Goal: Information Seeking & Learning: Learn about a topic

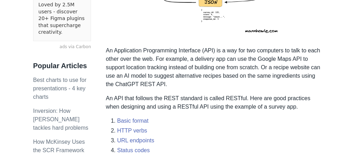
scroll to position [226, 0]
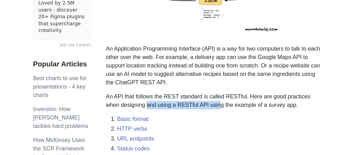
drag, startPoint x: 131, startPoint y: 101, endPoint x: 204, endPoint y: 103, distance: 72.3
click at [203, 103] on p "An API that follows the REST standard is called RESTful. Here are good practice…" at bounding box center [215, 101] width 218 height 17
click at [205, 103] on p "An API that follows the REST standard is called RESTful. Here are good practice…" at bounding box center [215, 101] width 218 height 17
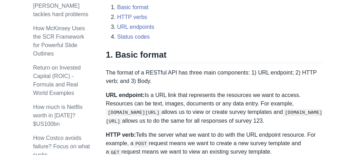
scroll to position [338, 0]
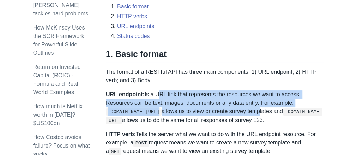
drag, startPoint x: 165, startPoint y: 101, endPoint x: 212, endPoint y: 119, distance: 50.3
click at [210, 119] on p "URL endpoint: Is a URL link that represents the resources we want to access. Re…" at bounding box center [215, 108] width 218 height 34
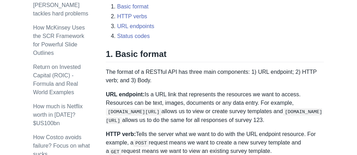
click at [214, 120] on p "URL endpoint: Is a URL link that represents the resources we want to access. Re…" at bounding box center [215, 108] width 218 height 34
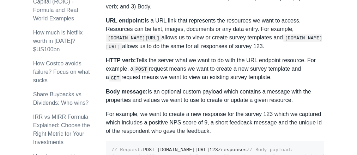
scroll to position [423, 0]
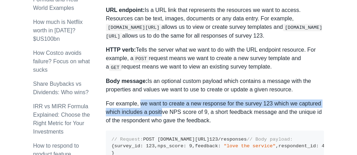
drag, startPoint x: 140, startPoint y: 101, endPoint x: 168, endPoint y: 108, distance: 29.0
click at [166, 108] on p "For example, we want to create a new response for the survey 123 which we captu…" at bounding box center [215, 112] width 218 height 25
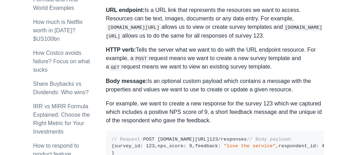
click at [169, 108] on p "For example, we want to create a new response for the survey 123 which we captu…" at bounding box center [215, 112] width 218 height 25
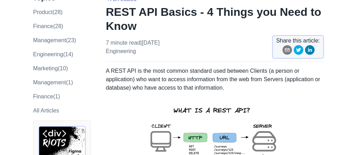
scroll to position [85, 0]
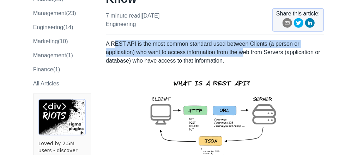
drag, startPoint x: 116, startPoint y: 44, endPoint x: 245, endPoint y: 55, distance: 129.5
click at [245, 55] on p "A REST API is the most common standard used between Clients (a person or applic…" at bounding box center [215, 52] width 218 height 25
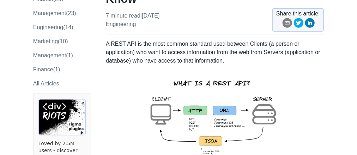
click at [246, 54] on p "A REST API is the most common standard used between Clients (a person or applic…" at bounding box center [215, 52] width 218 height 25
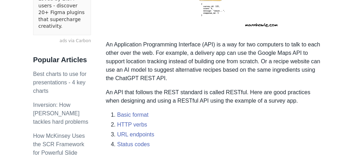
scroll to position [197, 0]
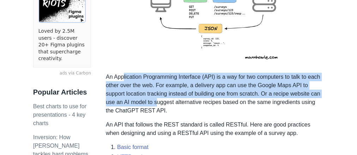
drag, startPoint x: 124, startPoint y: 78, endPoint x: 155, endPoint y: 106, distance: 42.2
click at [155, 106] on p "An Application Programming Interface (API) is a way for two computers to talk t…" at bounding box center [215, 94] width 218 height 42
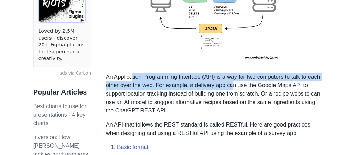
drag, startPoint x: 133, startPoint y: 76, endPoint x: 231, endPoint y: 86, distance: 98.2
click at [231, 86] on p "An Application Programming Interface (API) is a way for two computers to talk t…" at bounding box center [215, 94] width 218 height 42
click at [232, 86] on p "An Application Programming Interface (API) is a way for two computers to talk t…" at bounding box center [215, 94] width 218 height 42
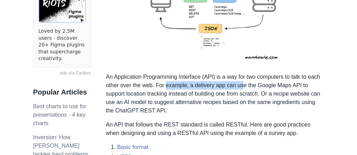
drag, startPoint x: 165, startPoint y: 85, endPoint x: 241, endPoint y: 90, distance: 75.9
click at [241, 90] on p "An Application Programming Interface (API) is a way for two computers to talk t…" at bounding box center [215, 94] width 218 height 42
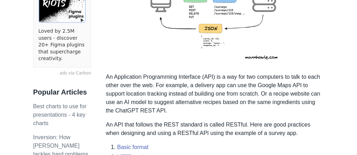
scroll to position [254, 0]
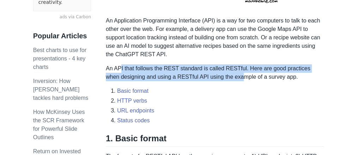
drag, startPoint x: 121, startPoint y: 71, endPoint x: 226, endPoint y: 78, distance: 105.7
click at [226, 78] on p "An API that follows the REST standard is called RESTful. Here are good practice…" at bounding box center [215, 73] width 218 height 17
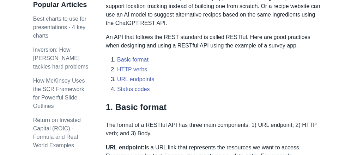
scroll to position [367, 0]
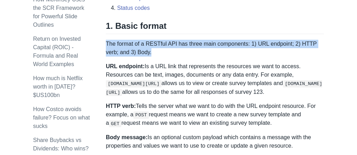
drag, startPoint x: 107, startPoint y: 44, endPoint x: 146, endPoint y: 55, distance: 40.5
click at [140, 53] on p "The format of a RESTful API has three main components: 1) URL endpoint; 2) HTTP…" at bounding box center [215, 48] width 218 height 17
click at [146, 55] on p "The format of a RESTful API has three main components: 1) URL endpoint; 2) HTTP…" at bounding box center [215, 48] width 218 height 17
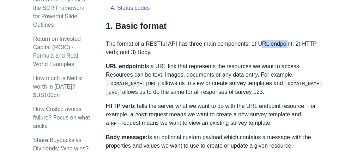
drag, startPoint x: 259, startPoint y: 40, endPoint x: 282, endPoint y: 43, distance: 23.8
click at [282, 43] on p "The format of a RESTful API has three main components: 1) URL endpoint; 2) HTTP…" at bounding box center [215, 48] width 218 height 17
drag, startPoint x: 124, startPoint y: 50, endPoint x: 131, endPoint y: 53, distance: 7.1
click at [130, 53] on p "The format of a RESTful API has three main components: 1) URL endpoint; 2) HTTP…" at bounding box center [215, 48] width 218 height 17
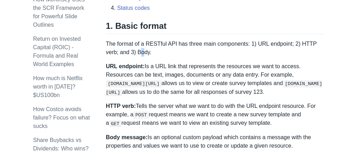
click at [131, 54] on p "The format of a RESTful API has three main components: 1) URL endpoint; 2) HTTP…" at bounding box center [215, 48] width 218 height 17
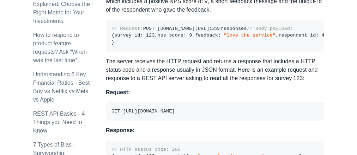
scroll to position [564, 0]
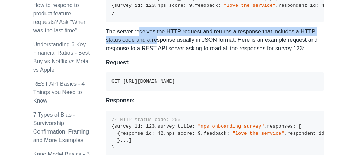
drag, startPoint x: 137, startPoint y: 79, endPoint x: 168, endPoint y: 88, distance: 32.9
click at [166, 53] on p "The server receives the HTTP request and returns a response that includes a HTT…" at bounding box center [215, 39] width 218 height 25
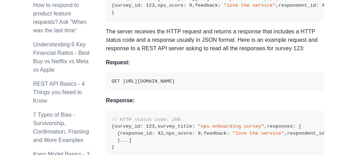
click at [172, 53] on p "The server receives the HTTP request and returns a response that includes a HTT…" at bounding box center [215, 39] width 218 height 25
click at [238, 67] on p "Request:" at bounding box center [215, 63] width 218 height 8
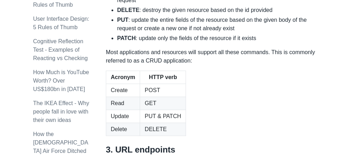
scroll to position [818, 0]
